Goal: Information Seeking & Learning: Compare options

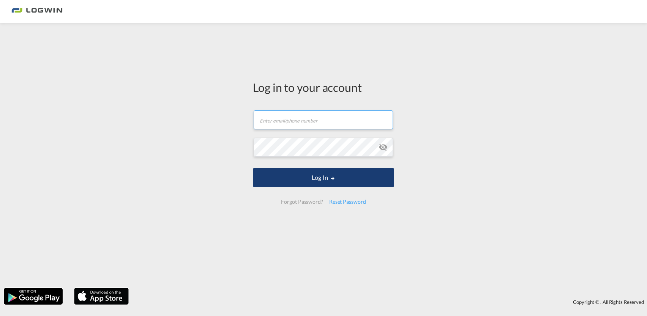
type input "[EMAIL_ADDRESS][PERSON_NAME][DOMAIN_NAME]"
click at [326, 180] on button "Log In" at bounding box center [323, 177] width 141 height 19
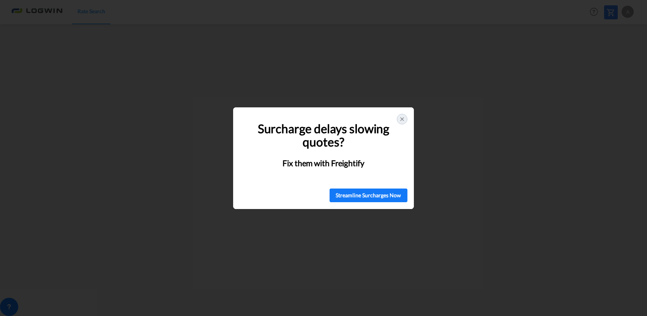
click at [401, 120] on icon at bounding box center [402, 119] width 6 height 6
